Goal: Navigation & Orientation: Find specific page/section

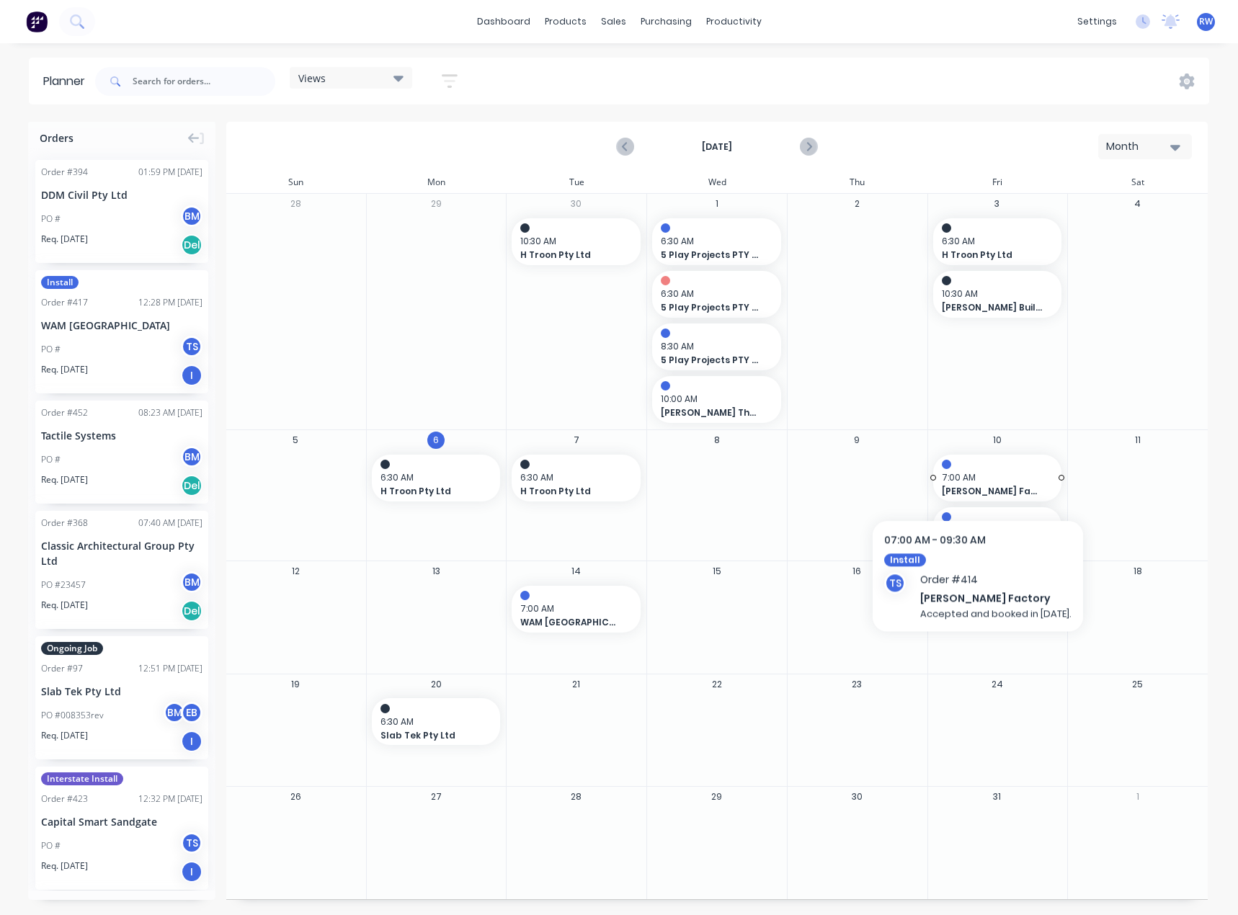
click at [689, 477] on span "7:00 AM" at bounding box center [994, 477] width 104 height 13
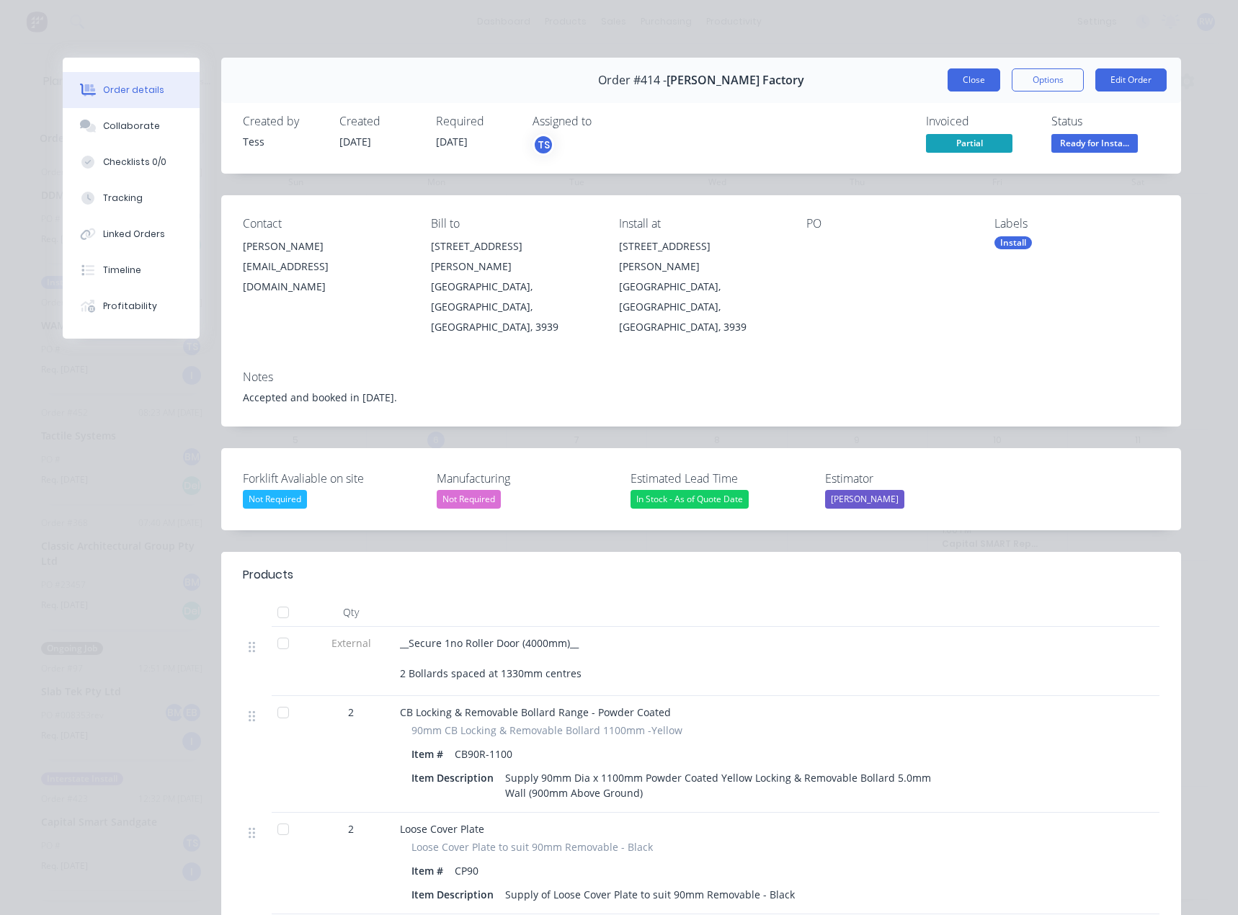
click at [689, 76] on button "Close" at bounding box center [973, 79] width 53 height 23
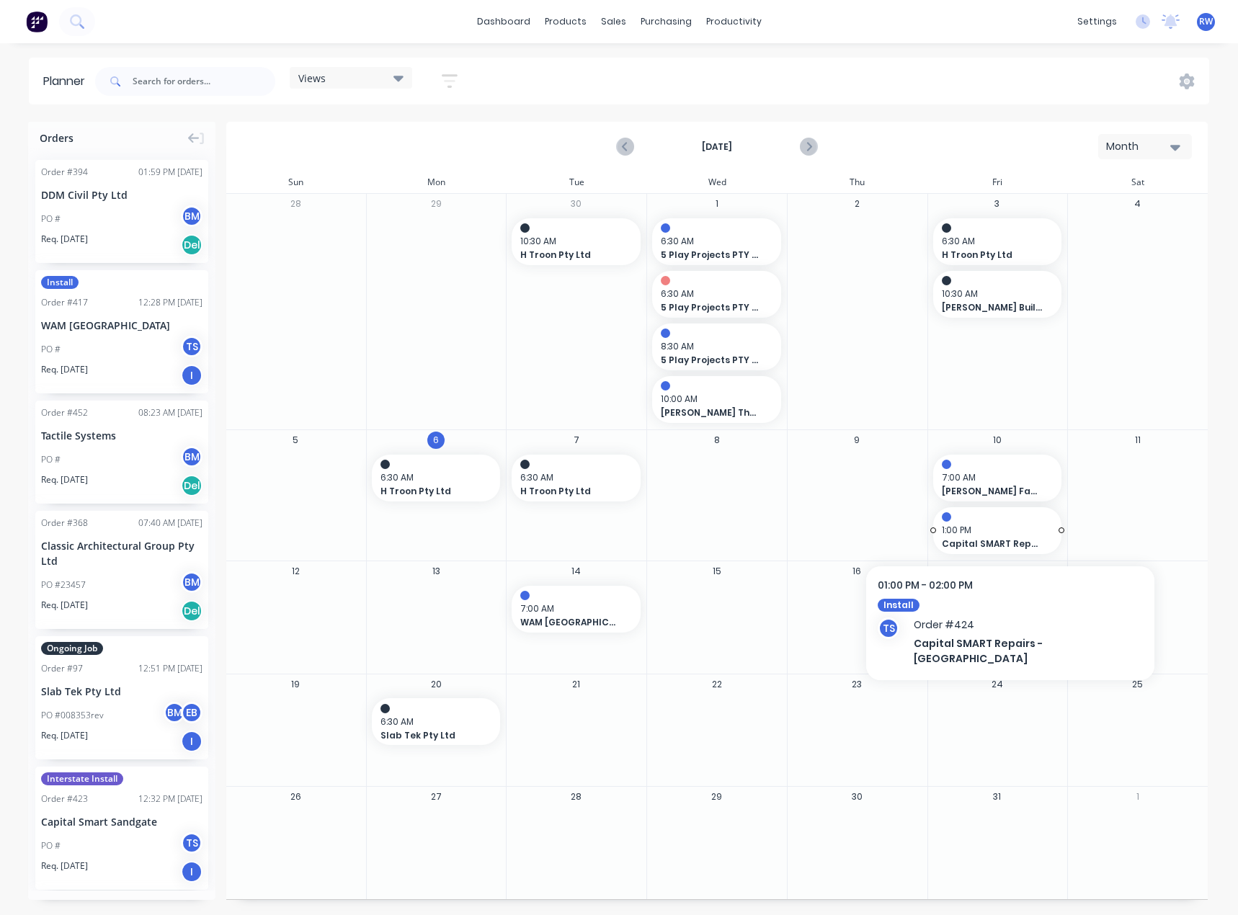
click at [689, 527] on span "1:00 PM" at bounding box center [994, 530] width 104 height 13
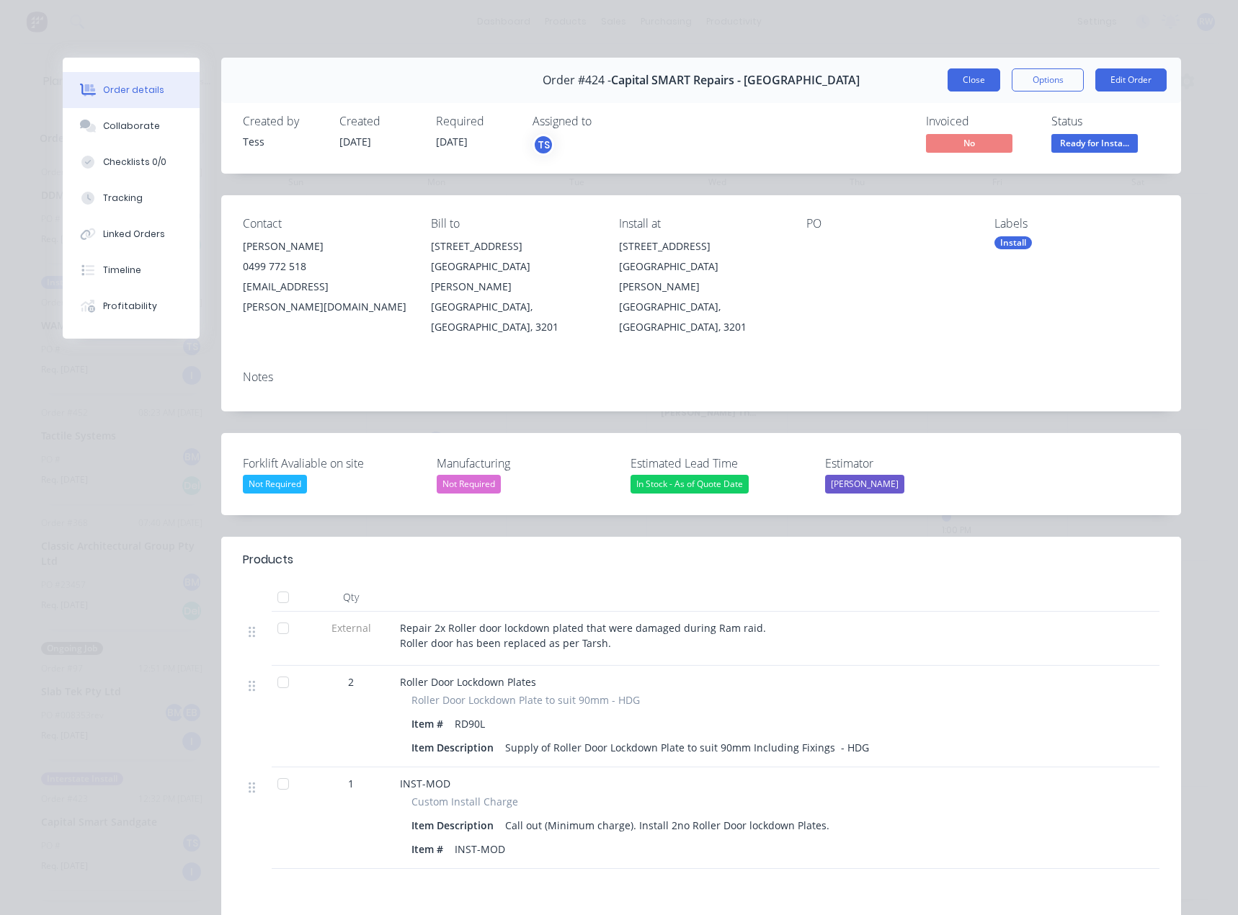
click at [689, 81] on button "Close" at bounding box center [973, 79] width 53 height 23
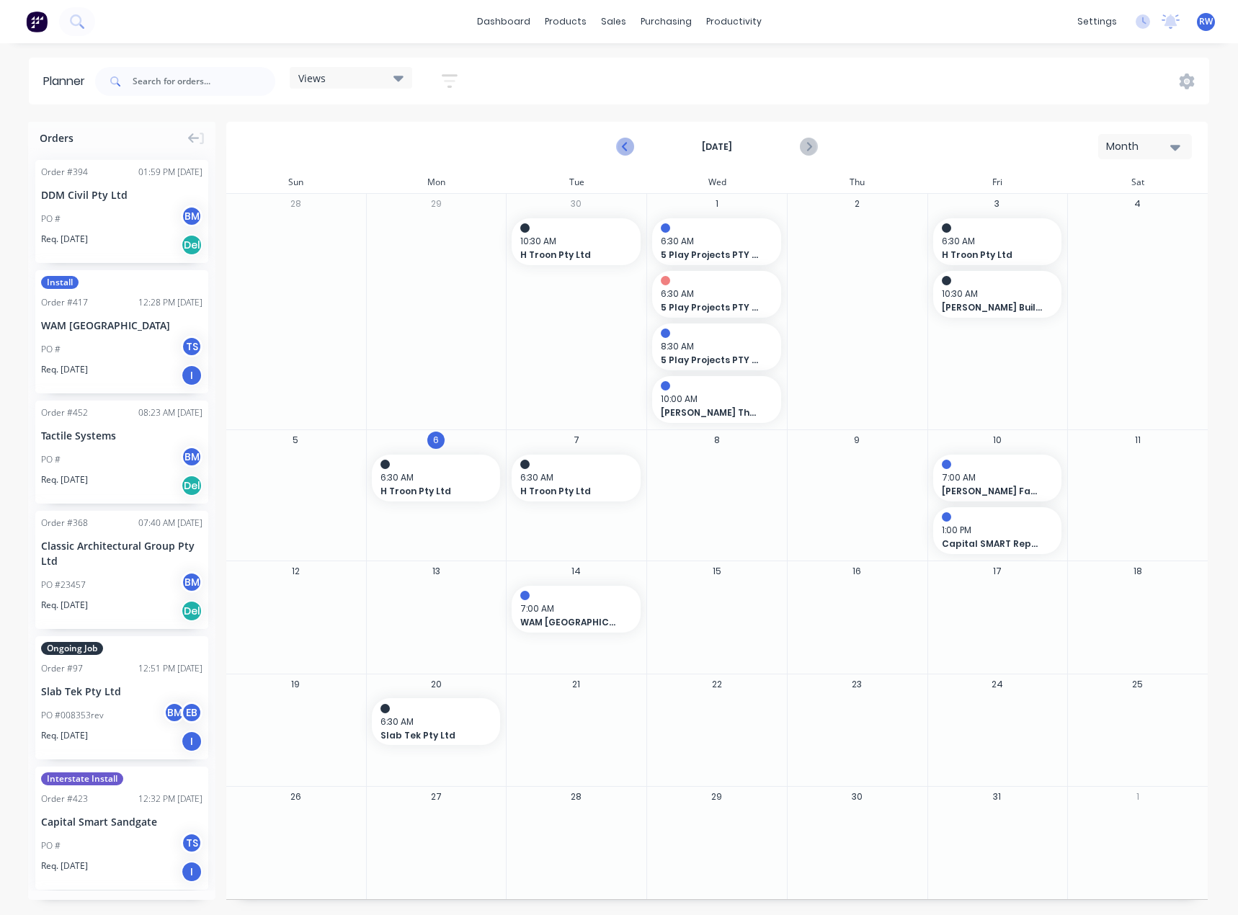
click at [620, 143] on icon "Previous page" at bounding box center [625, 146] width 17 height 17
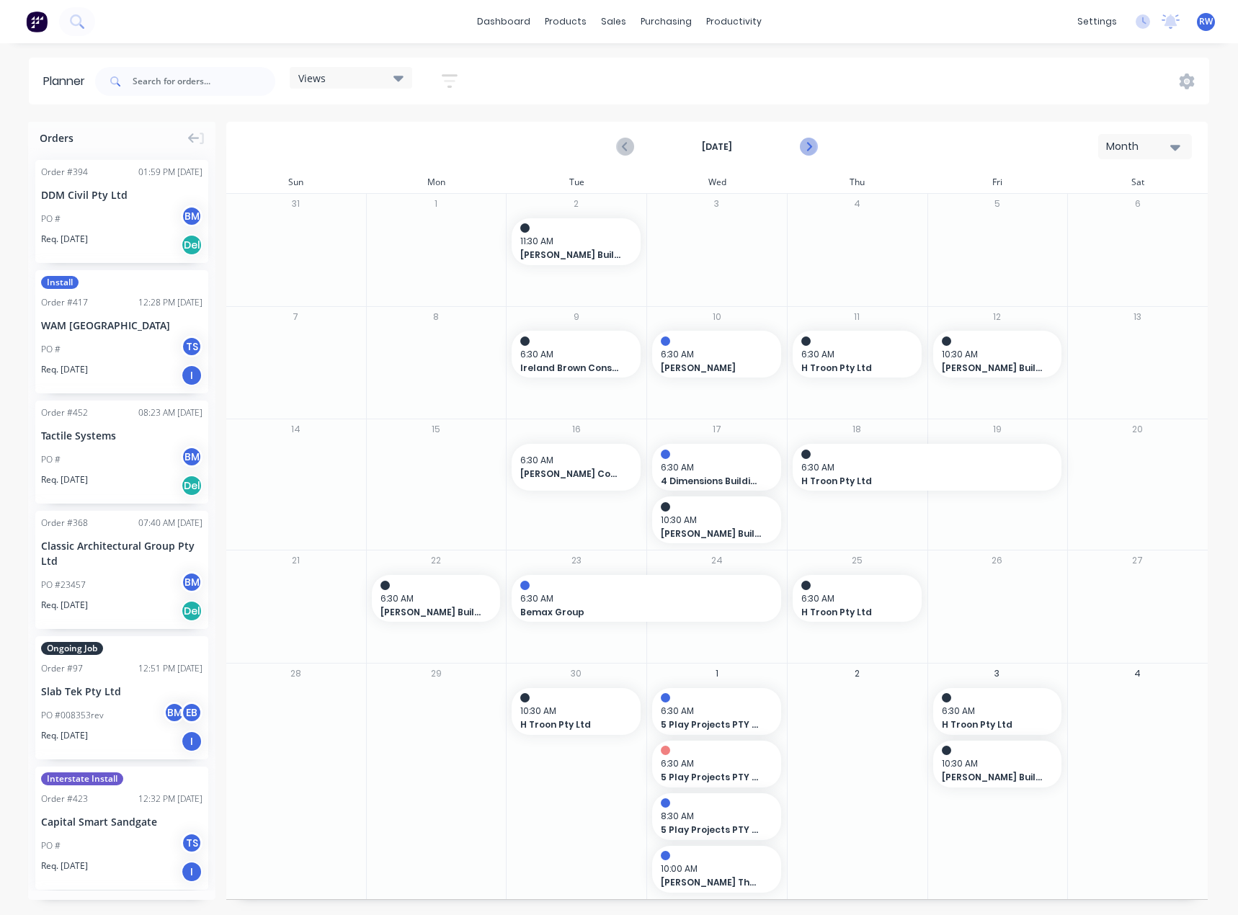
click at [689, 151] on icon "Next page" at bounding box center [807, 146] width 17 height 17
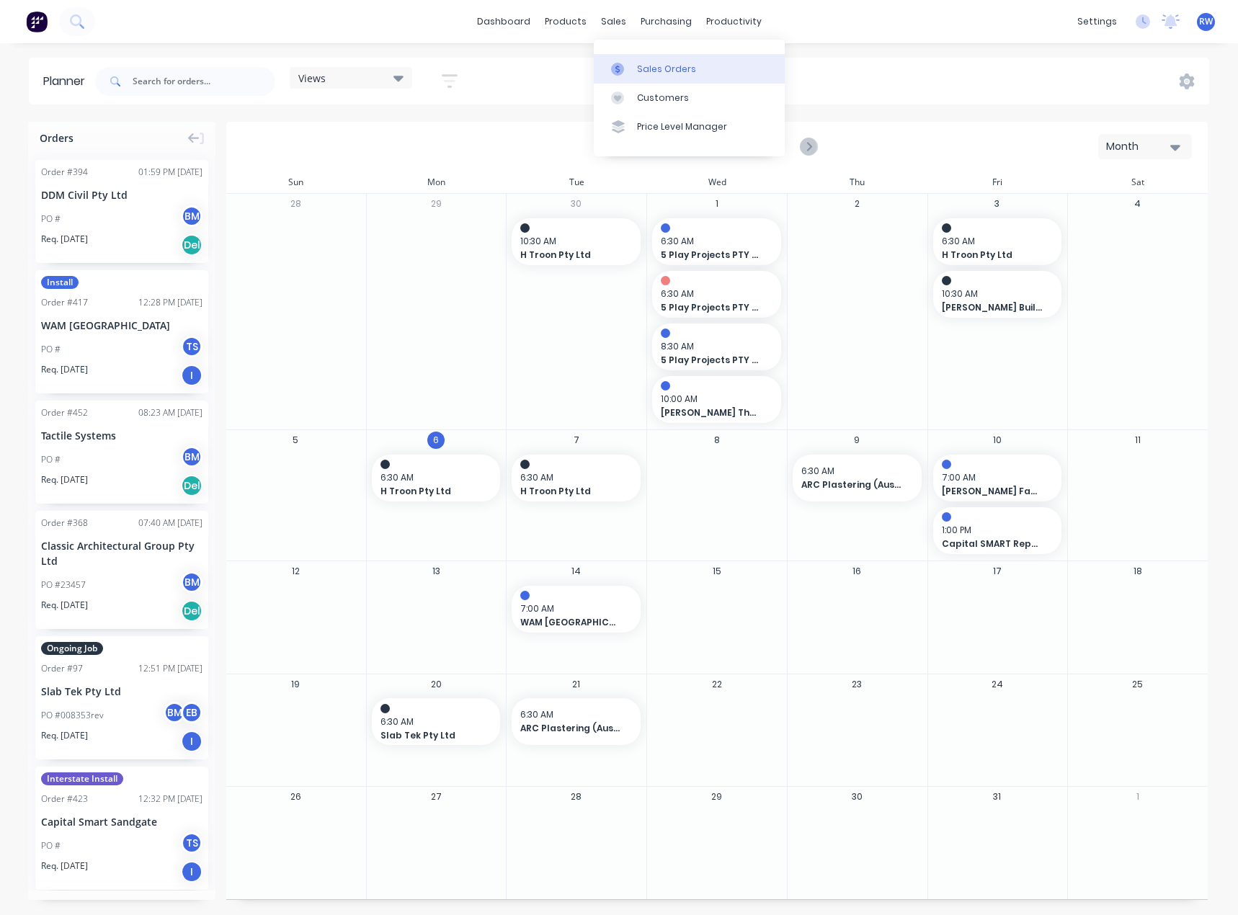
click at [631, 67] on div at bounding box center [622, 69] width 22 height 13
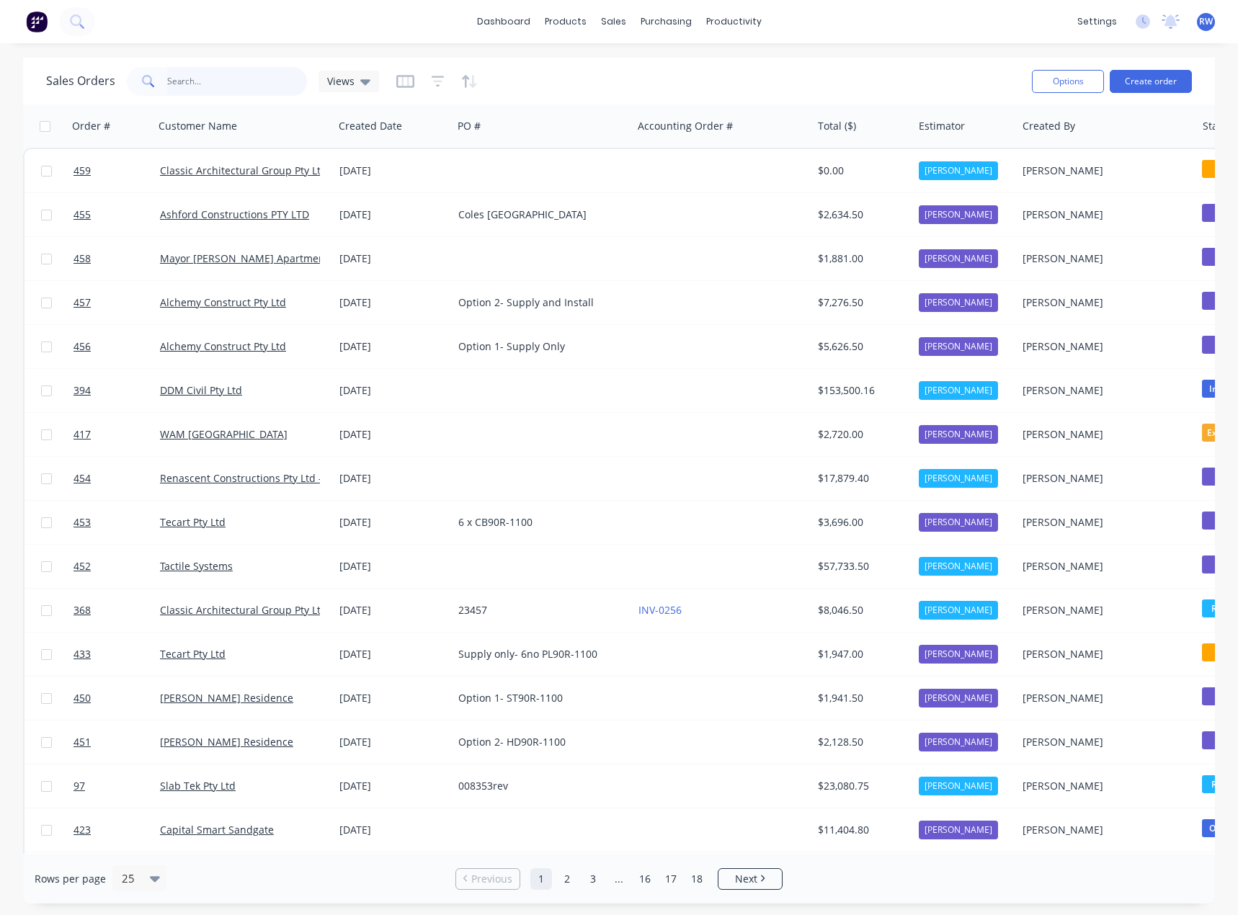
click at [207, 80] on input "text" at bounding box center [237, 81] width 140 height 29
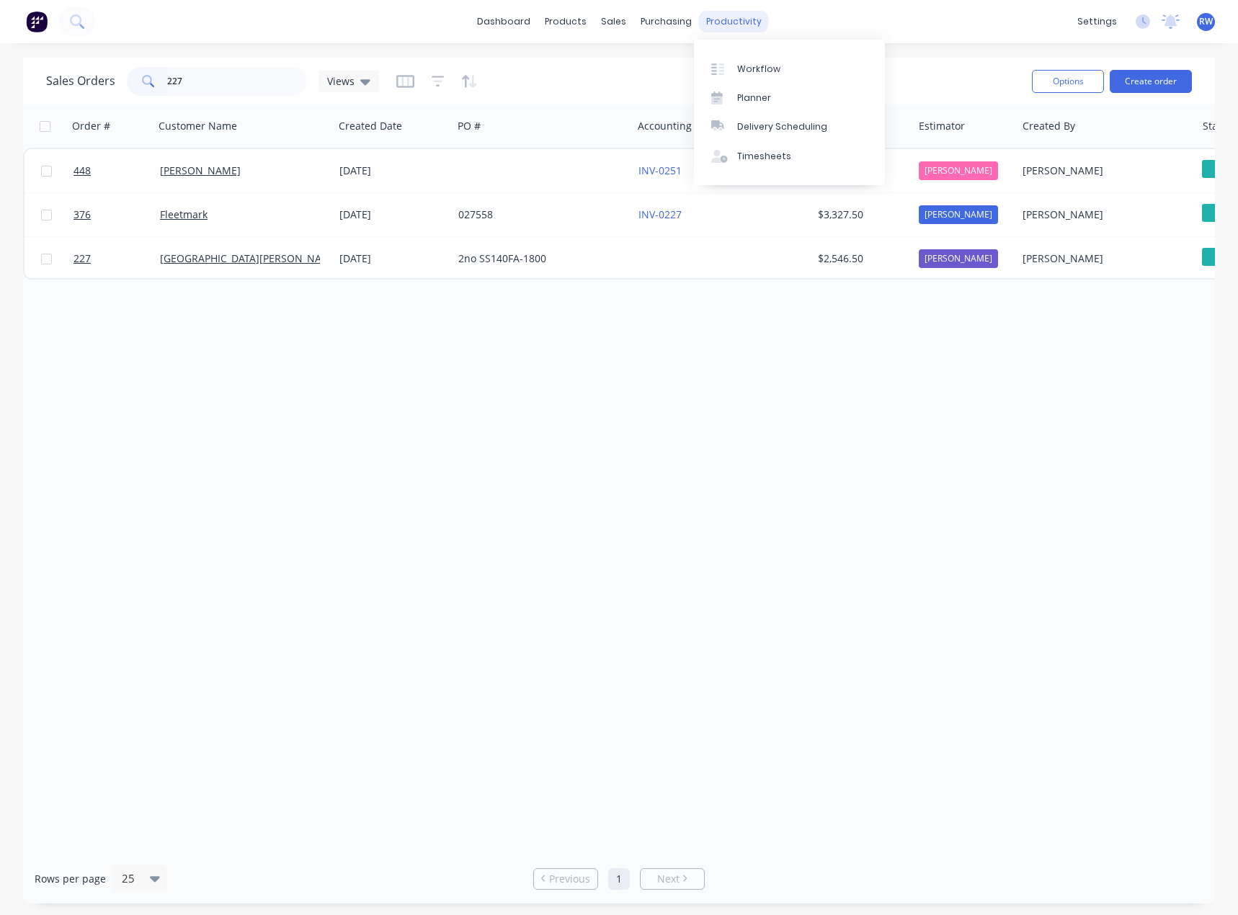
click at [689, 20] on div "productivity" at bounding box center [734, 22] width 70 height 22
click at [212, 90] on input "227" at bounding box center [237, 81] width 140 height 29
type input "2"
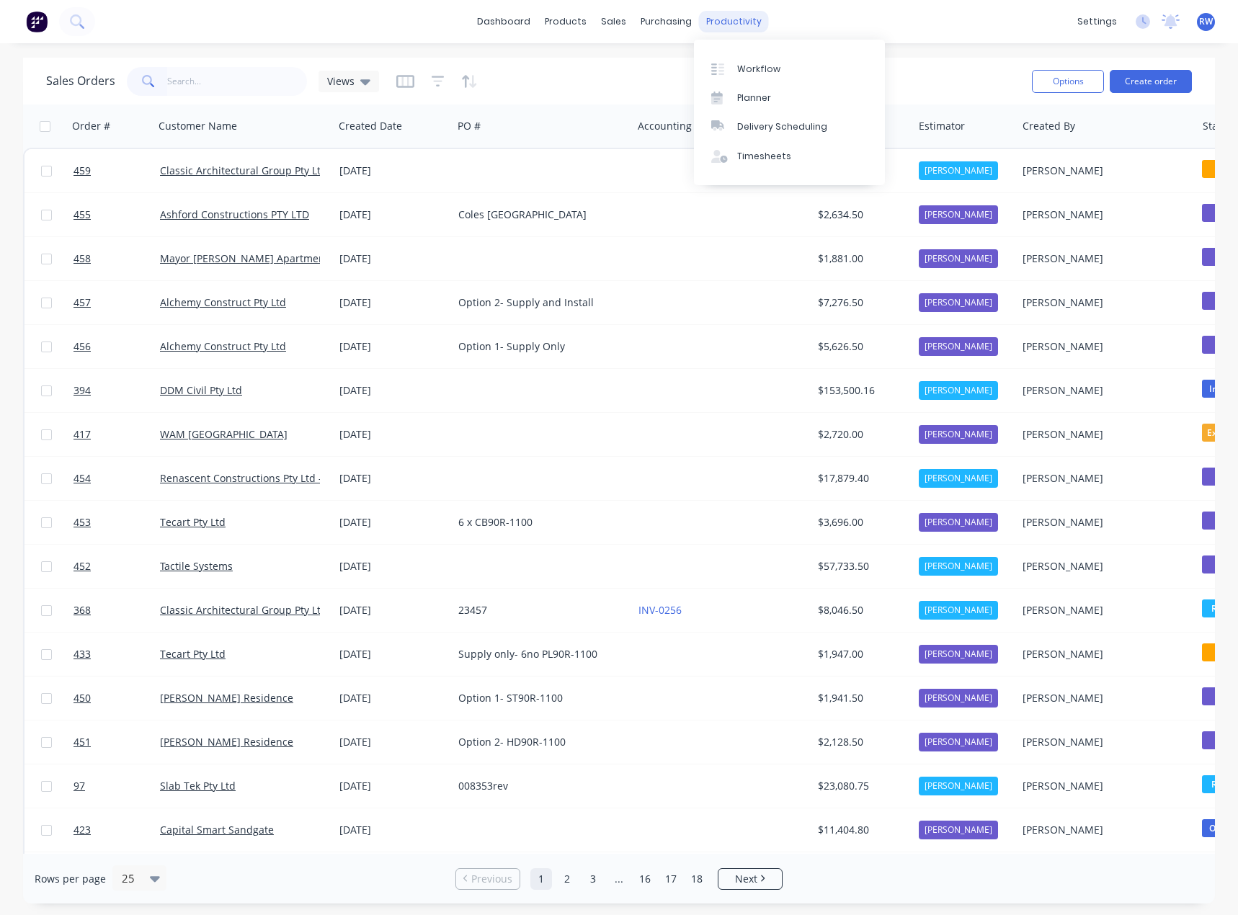
click at [689, 23] on div "productivity" at bounding box center [734, 22] width 70 height 22
click at [689, 102] on div "Planner" at bounding box center [754, 97] width 34 height 13
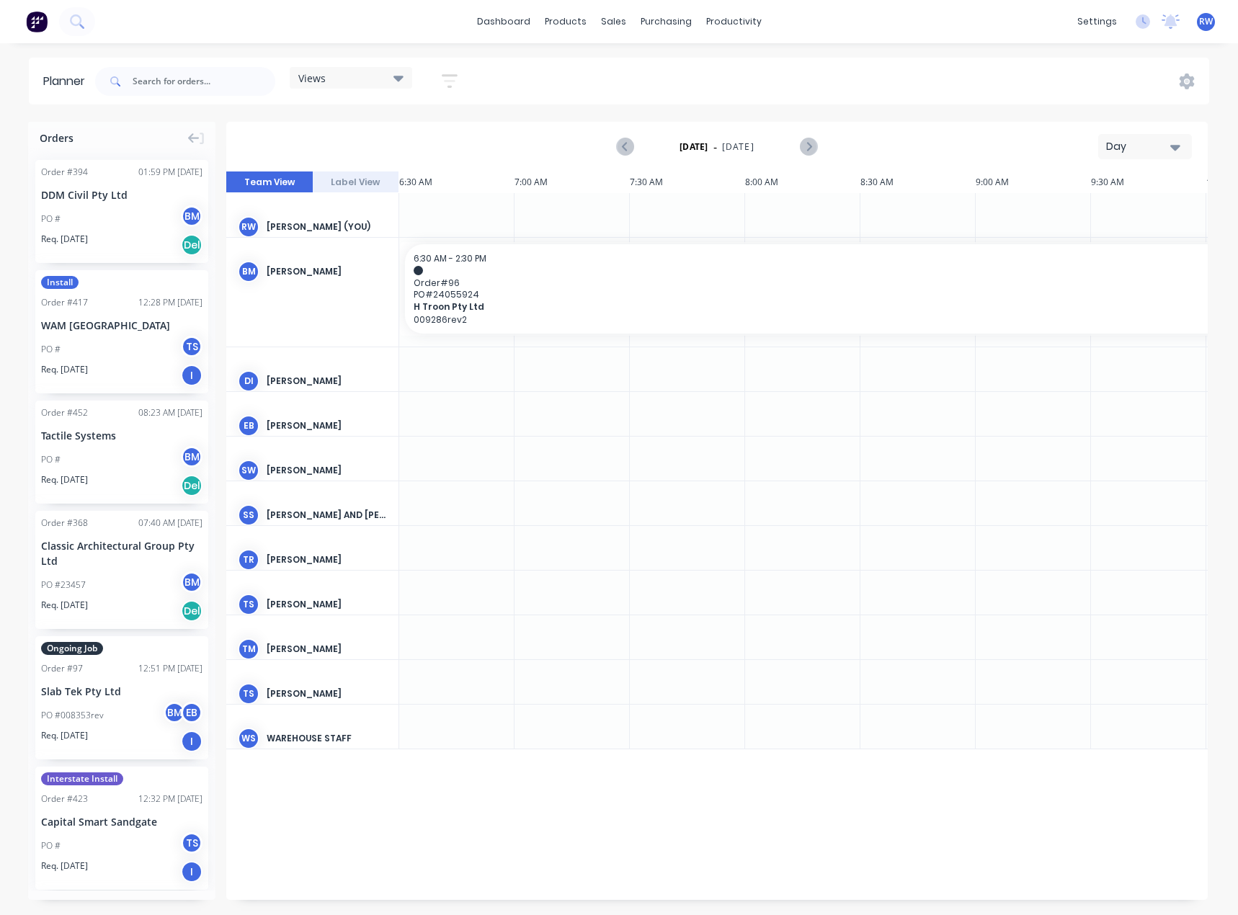
scroll to position [0, 347]
click at [689, 150] on div "Day" at bounding box center [1139, 146] width 66 height 15
click at [689, 241] on div "Month" at bounding box center [1119, 242] width 143 height 29
